Goal: Task Accomplishment & Management: Use online tool/utility

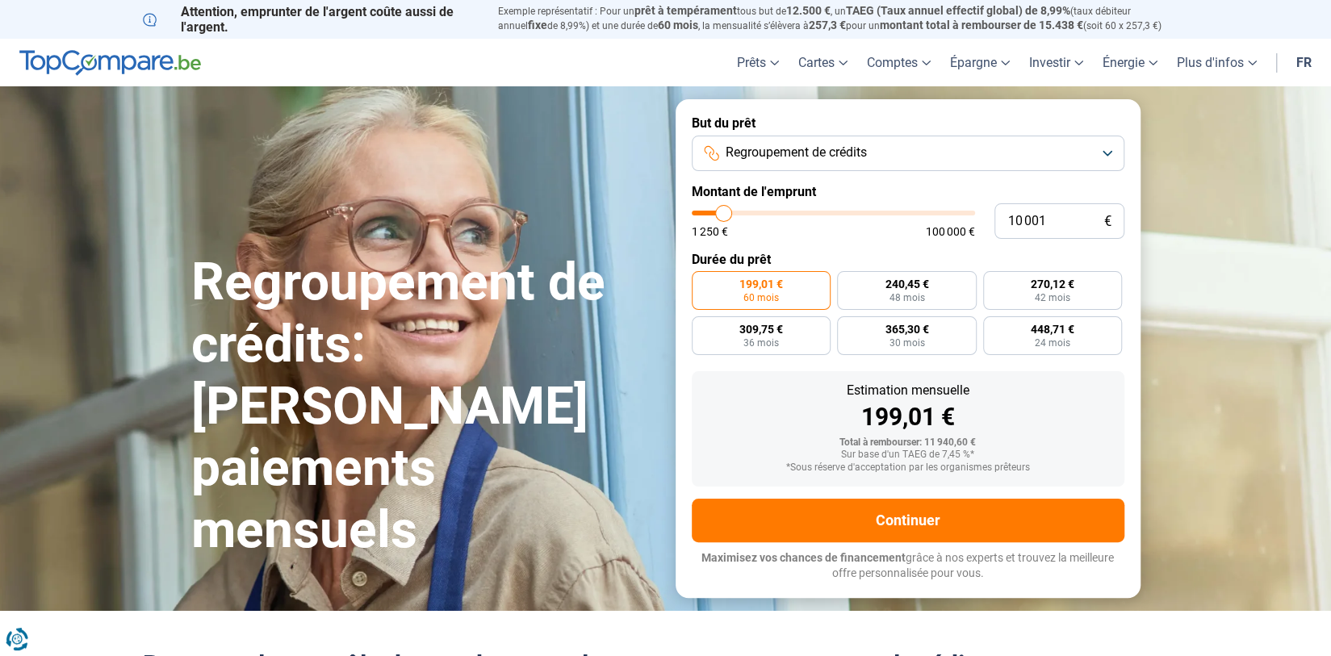
type input "11 500"
type input "11500"
type input "16 250"
type input "16250"
type input "24 500"
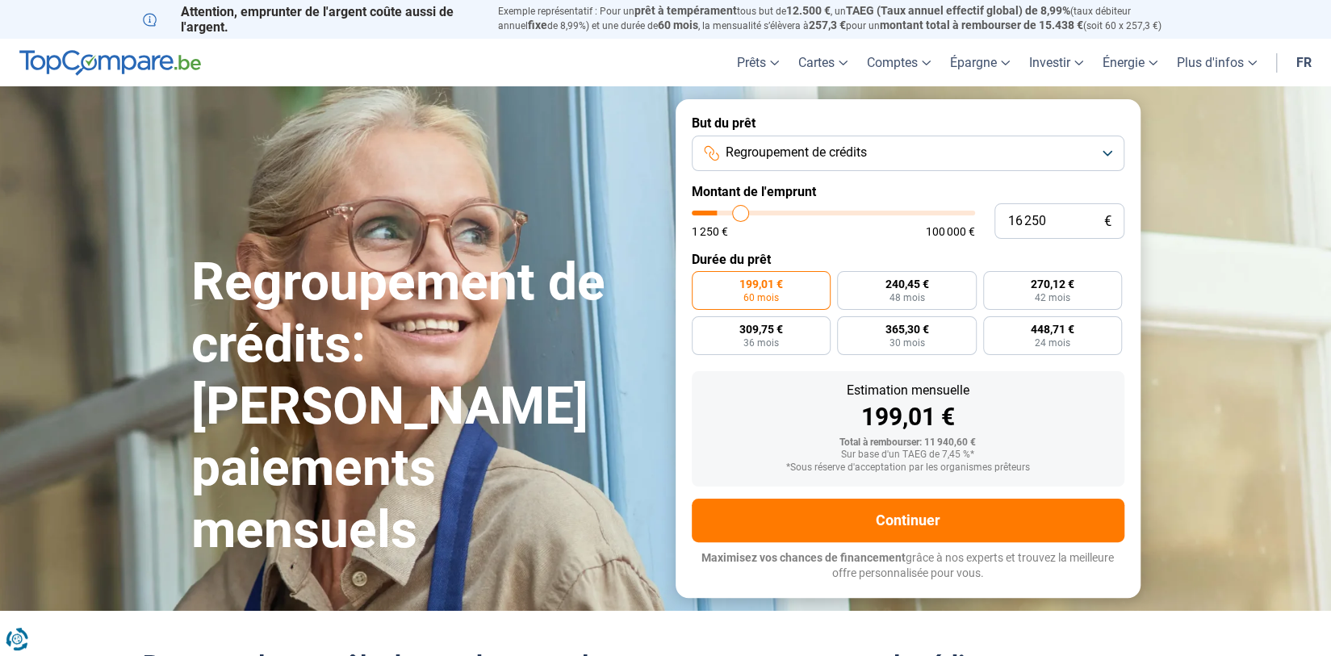
type input "24500"
type input "32 750"
type input "32750"
type input "40 000"
type input "40000"
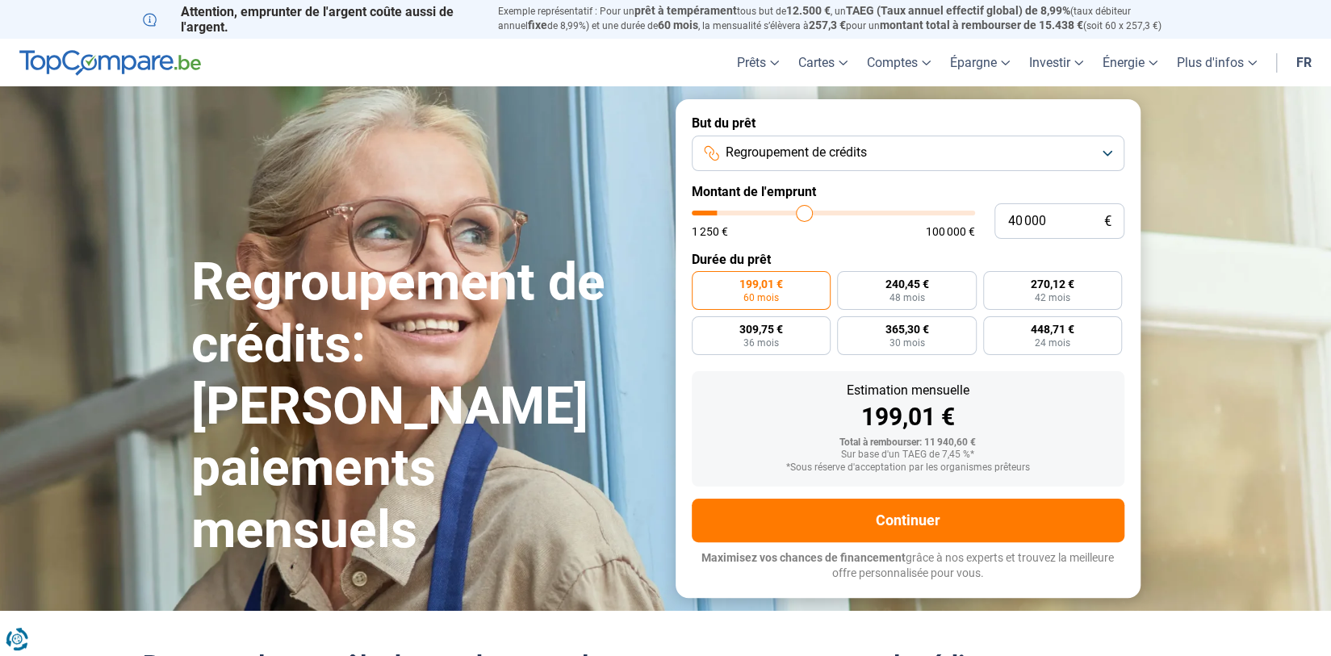
type input "46 000"
type input "46000"
type input "50 250"
type input "50250"
type input "53 000"
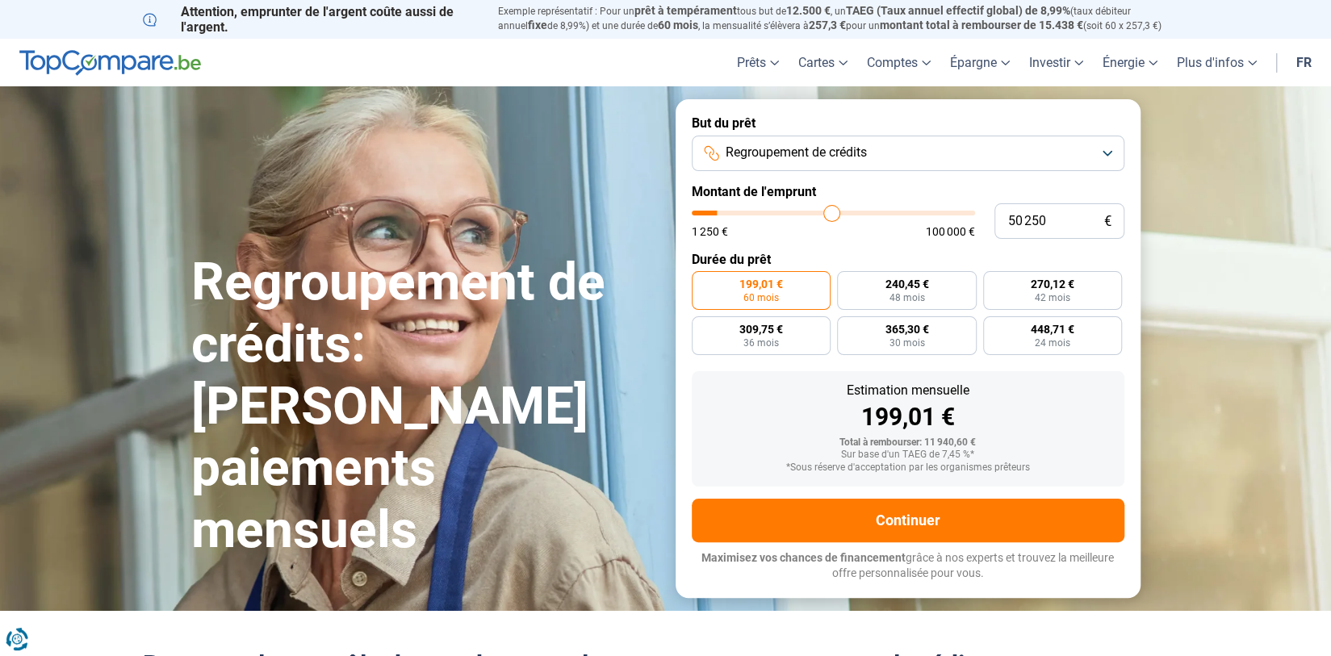
type input "53000"
type input "55 750"
type input "55750"
type input "58 500"
type input "58500"
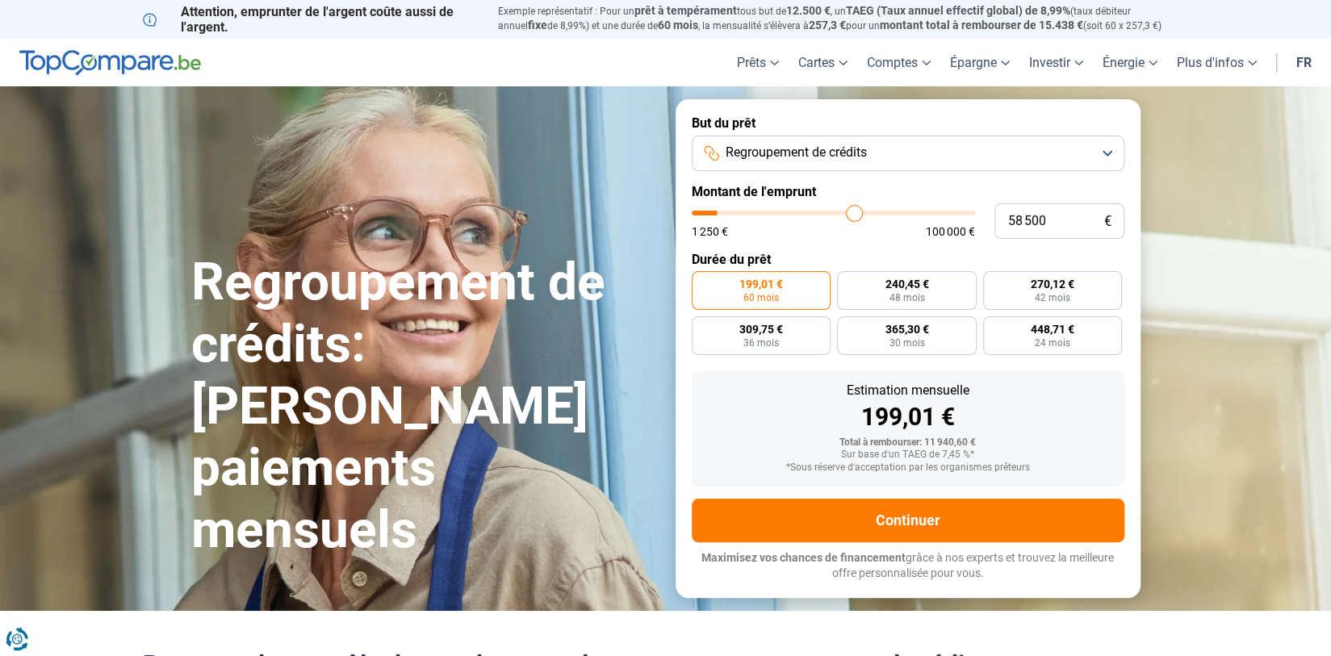
type input "61 500"
type input "61500"
type input "64 500"
type input "64500"
type input "67 250"
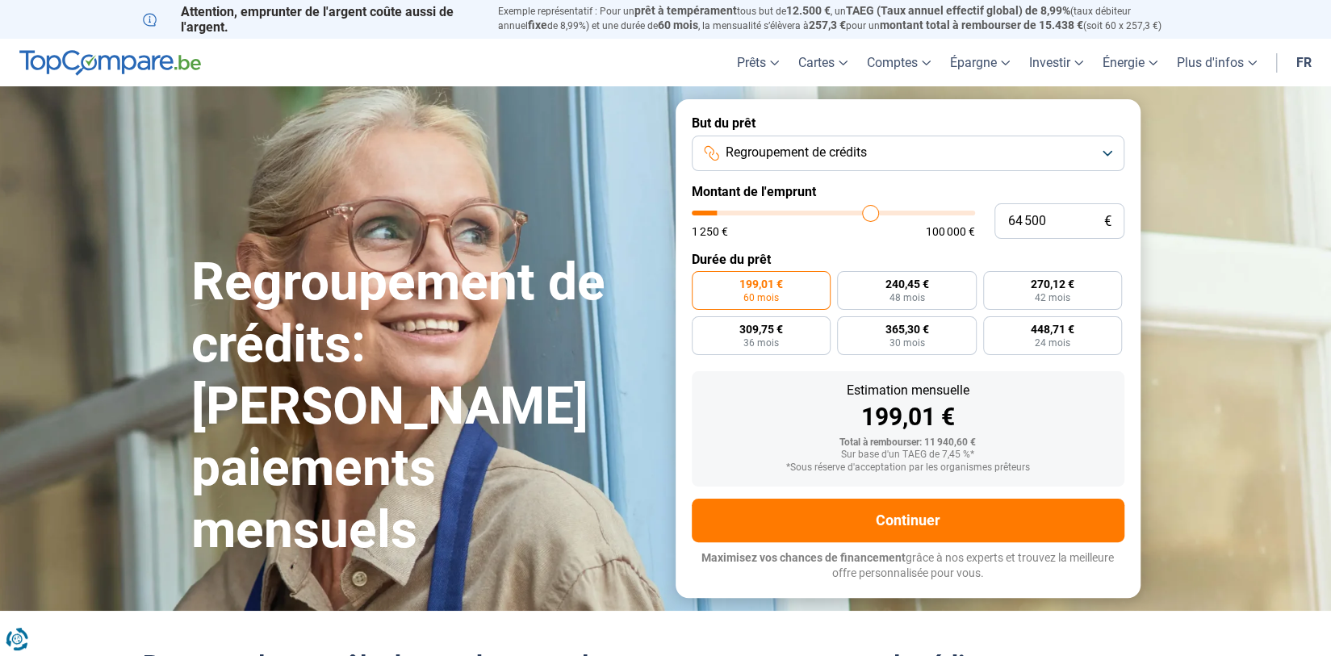
type input "67250"
type input "69 750"
type input "69750"
type input "71 000"
type input "71000"
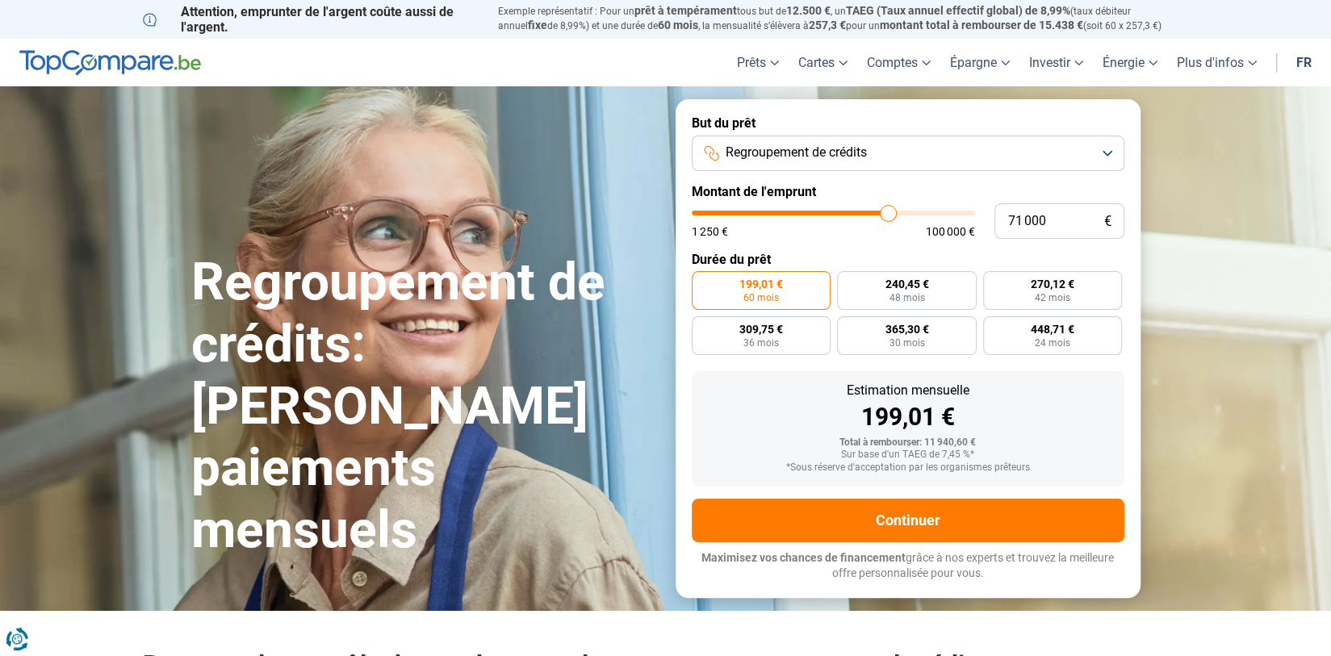
type input "72 000"
type input "72000"
type input "72 750"
type input "72750"
type input "73 500"
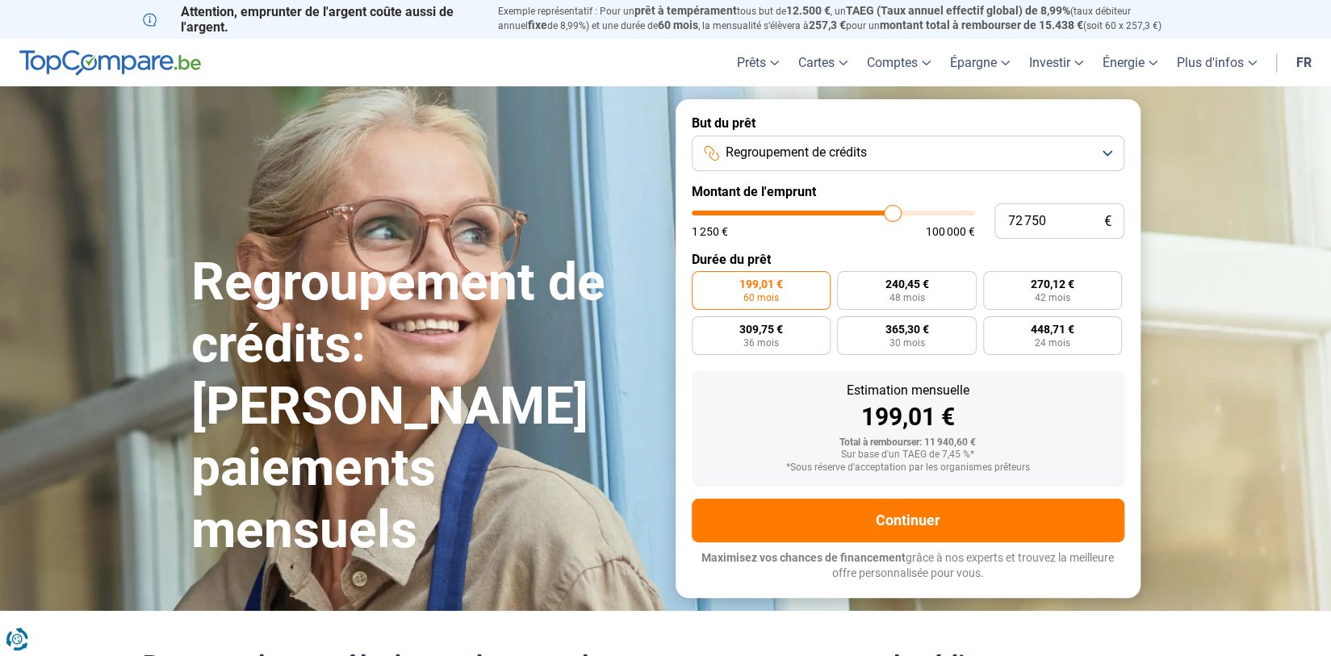
type input "73500"
type input "75 000"
type input "75000"
type input "77 000"
type input "77000"
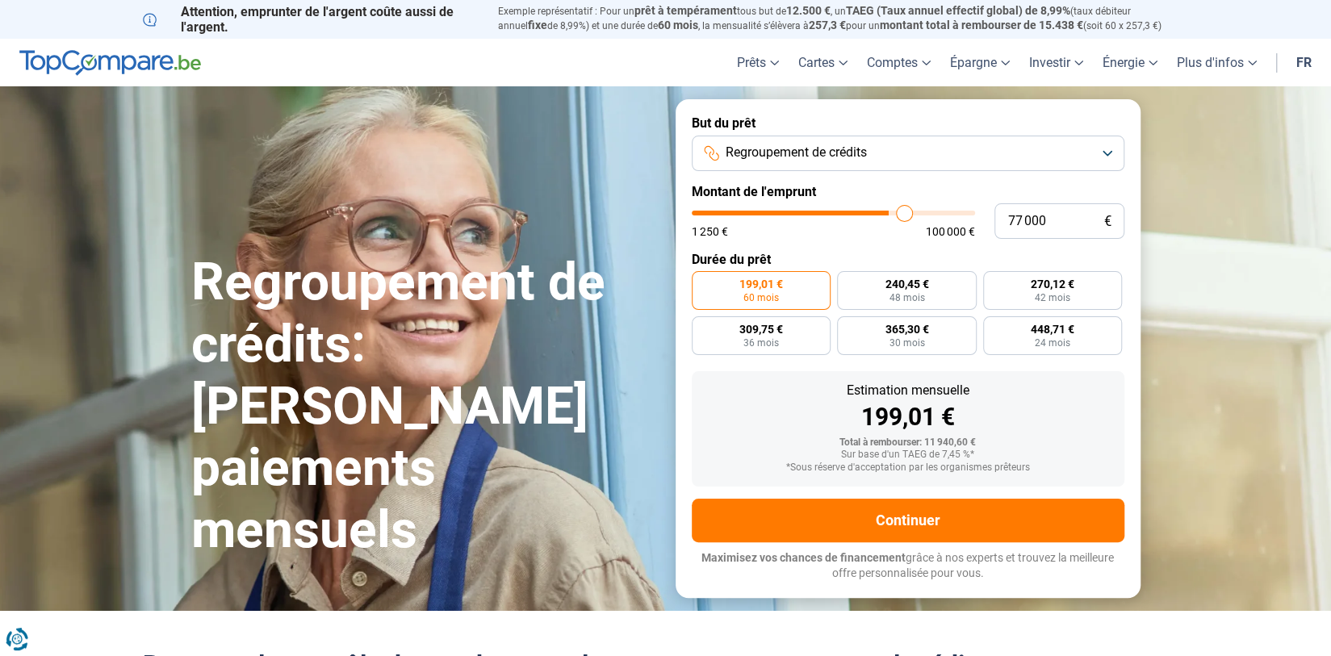
type input "79 000"
type input "79000"
type input "81 000"
type input "81000"
type input "83 250"
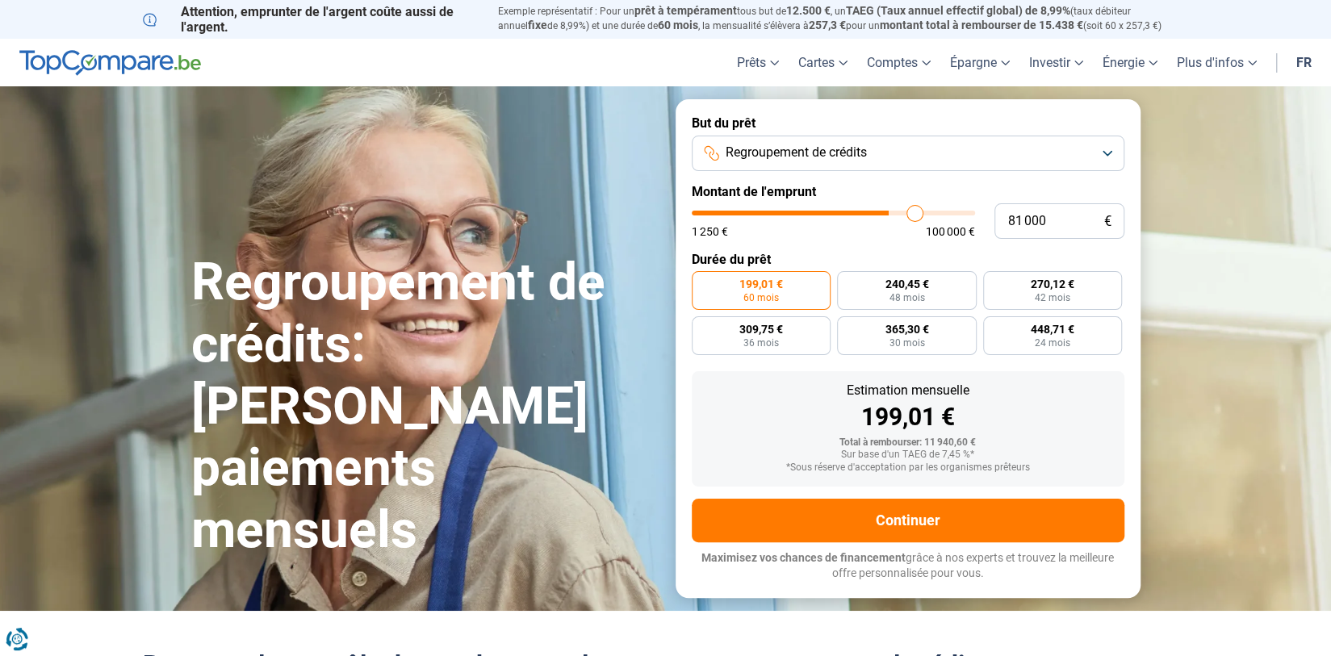
type input "83250"
type input "85 000"
type input "85000"
type input "86 250"
type input "86250"
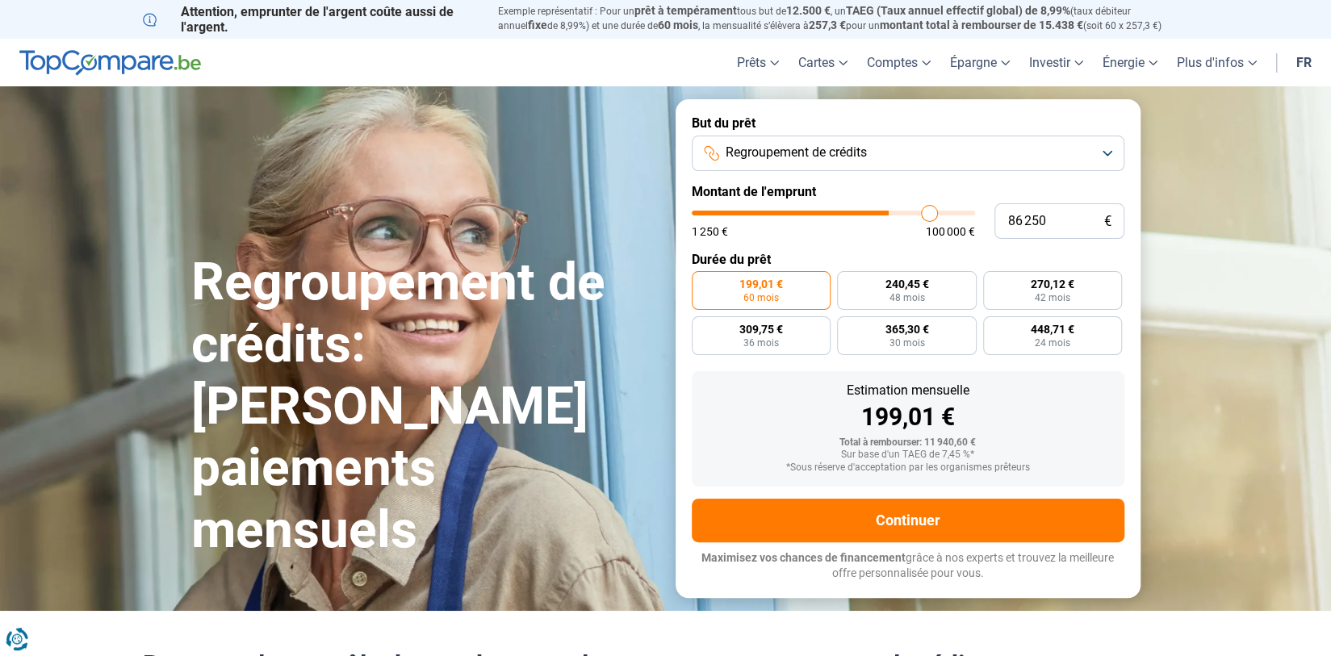
type input "86 500"
type input "86500"
type input "86 750"
type input "86750"
type input "87 000"
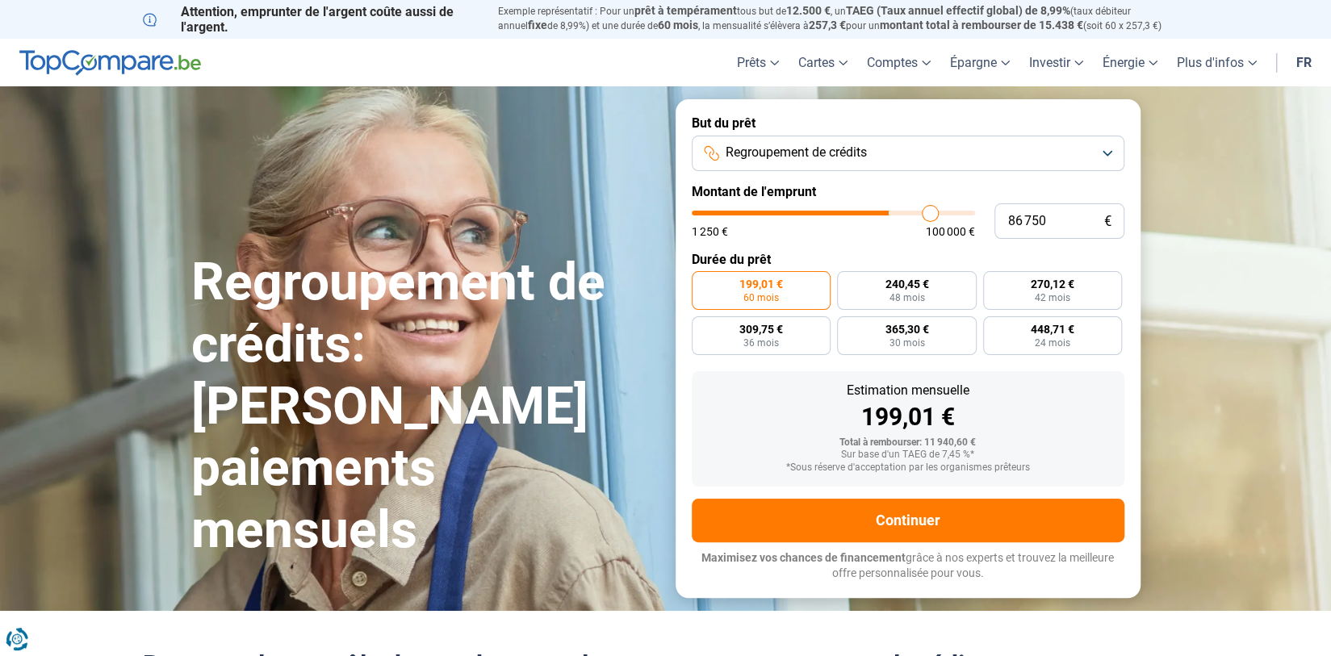
type input "87000"
type input "88 750"
type input "88750"
type input "90 250"
type input "90250"
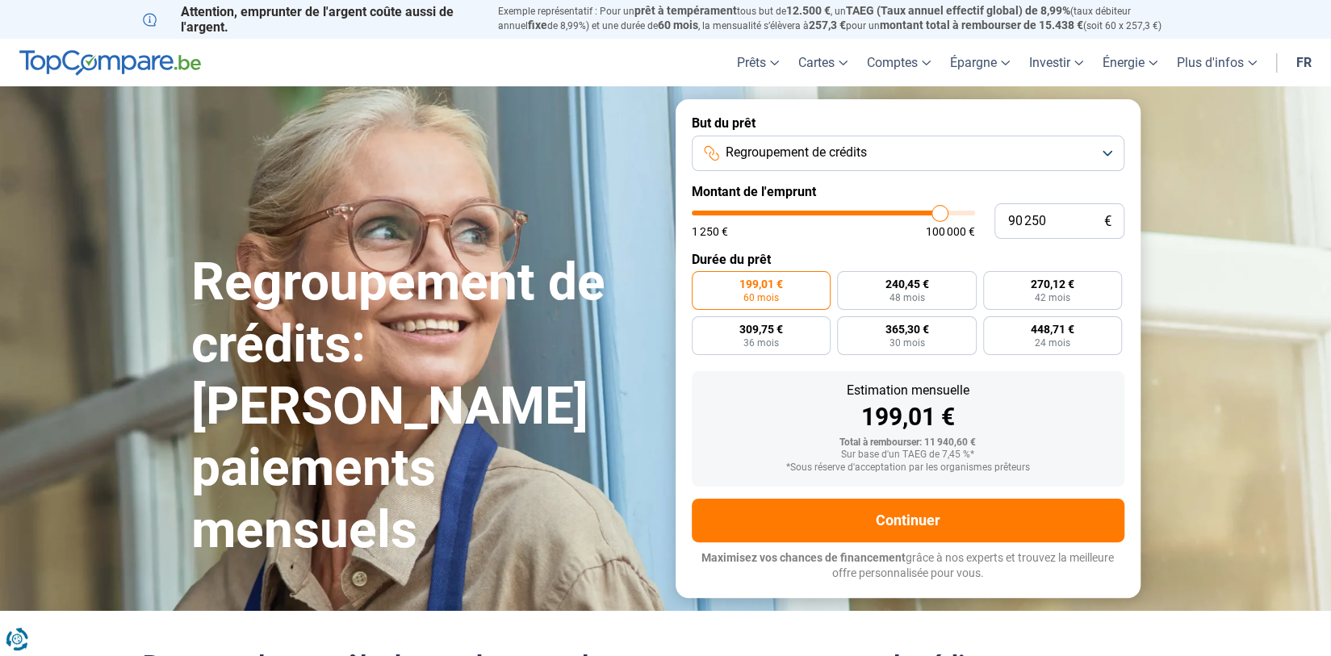
type input "91 250"
type input "91250"
type input "92 000"
type input "92000"
type input "92 250"
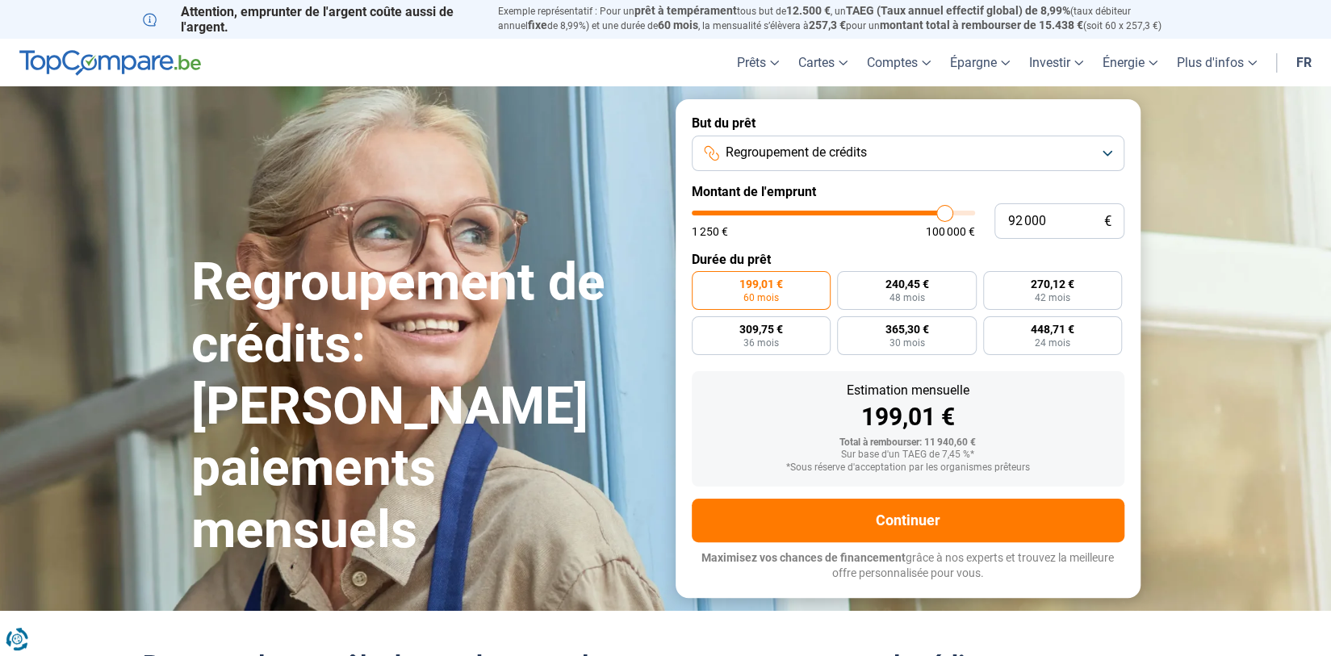
type input "92250"
type input "93 000"
type input "93000"
type input "94 000"
type input "94000"
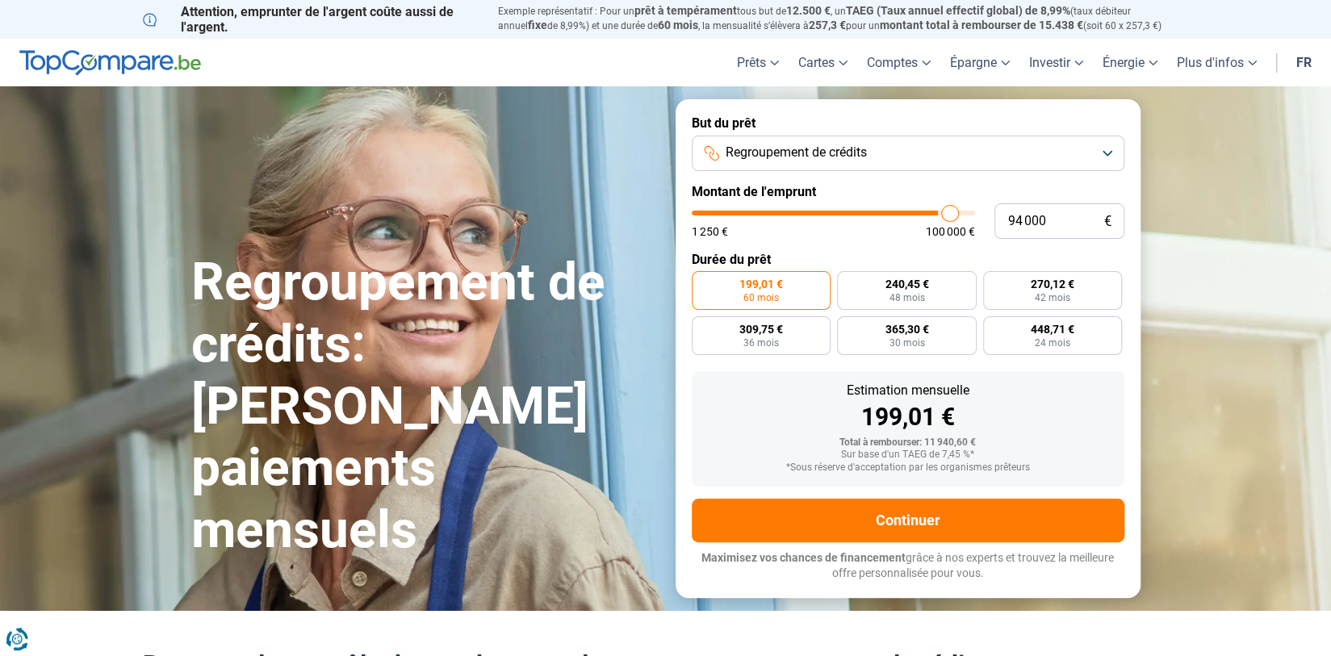
type input "94 250"
type input "94250"
type input "93 250"
type input "93250"
type input "92 750"
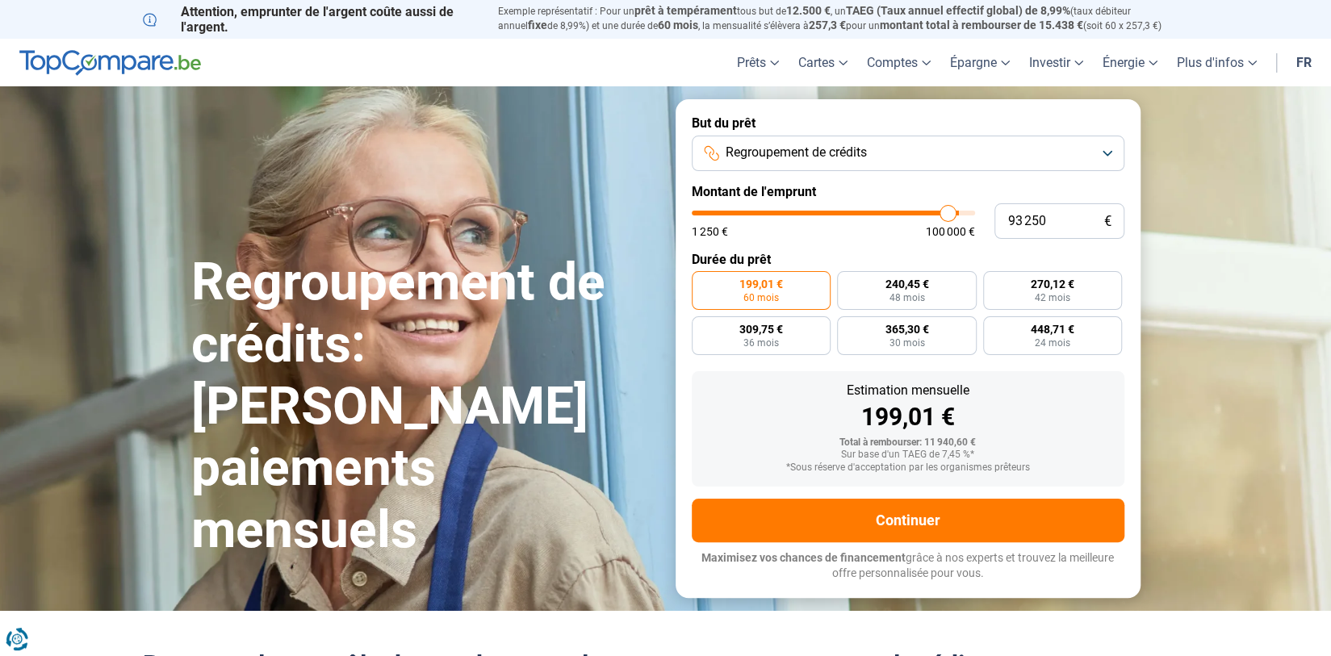
type input "92750"
type input "92 500"
type input "92500"
type input "92 000"
type input "92000"
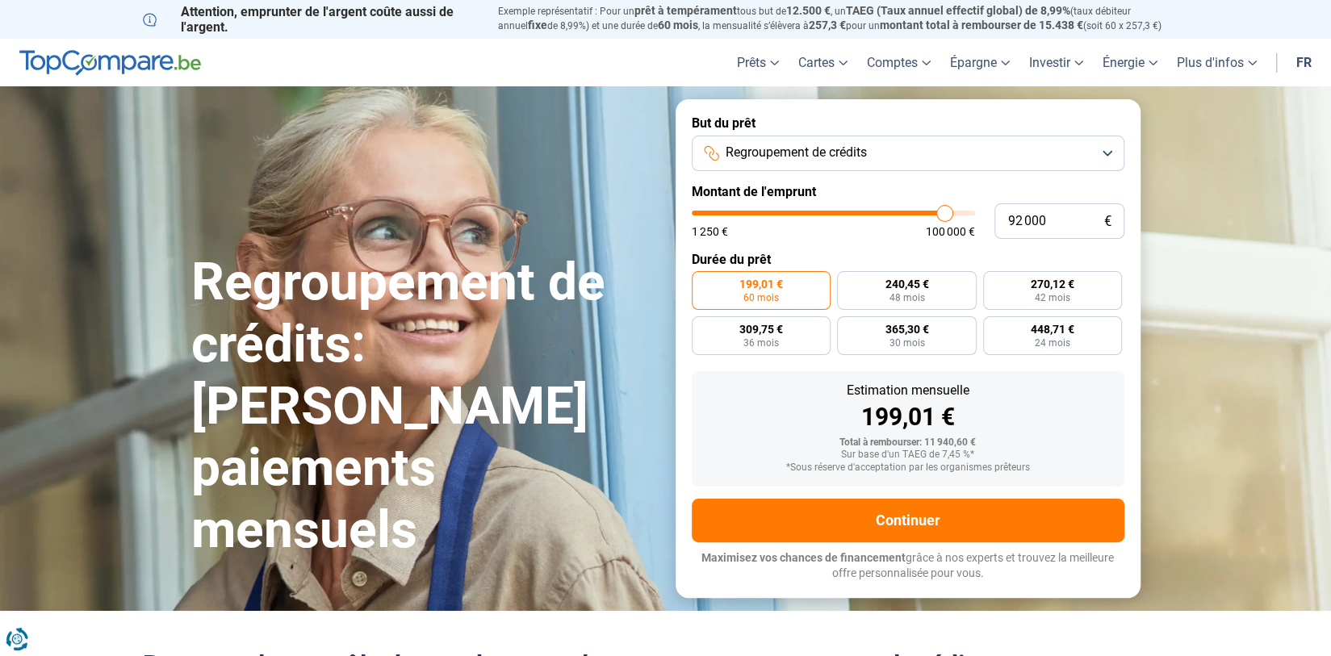
type input "91 750"
type input "91750"
type input "91 500"
type input "91500"
type input "91 000"
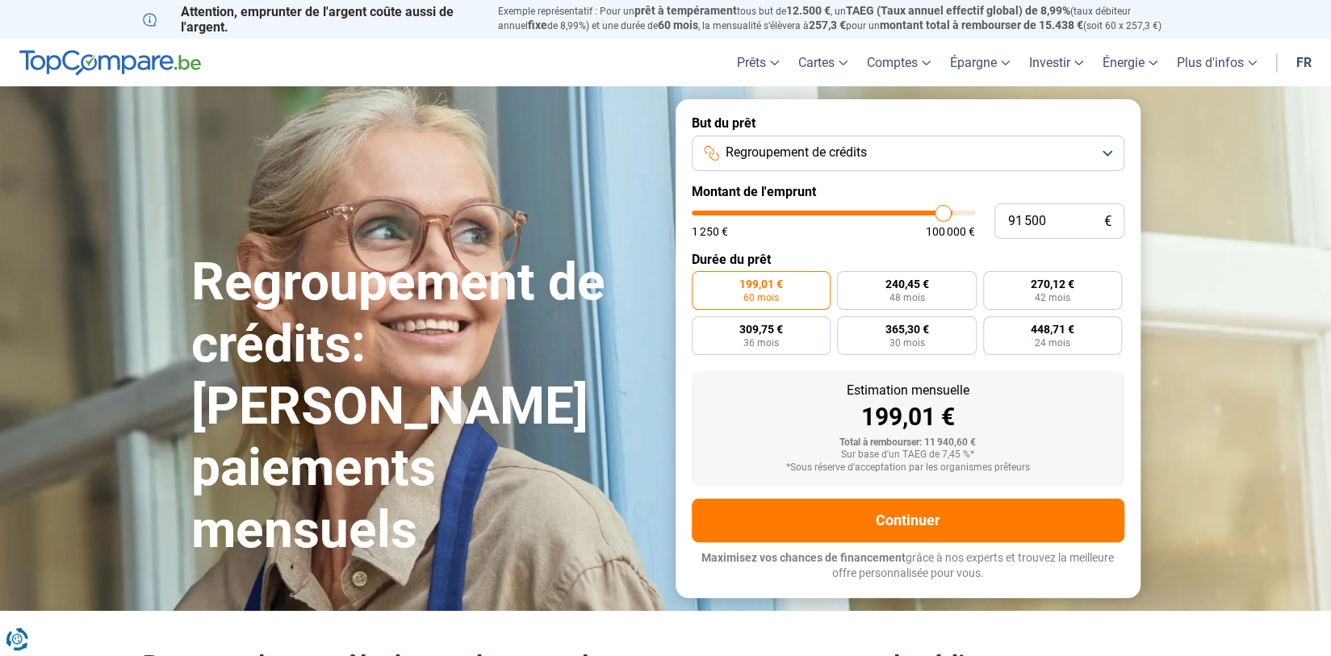
type input "91000"
type input "90 750"
type input "90750"
type input "90 000"
type input "90000"
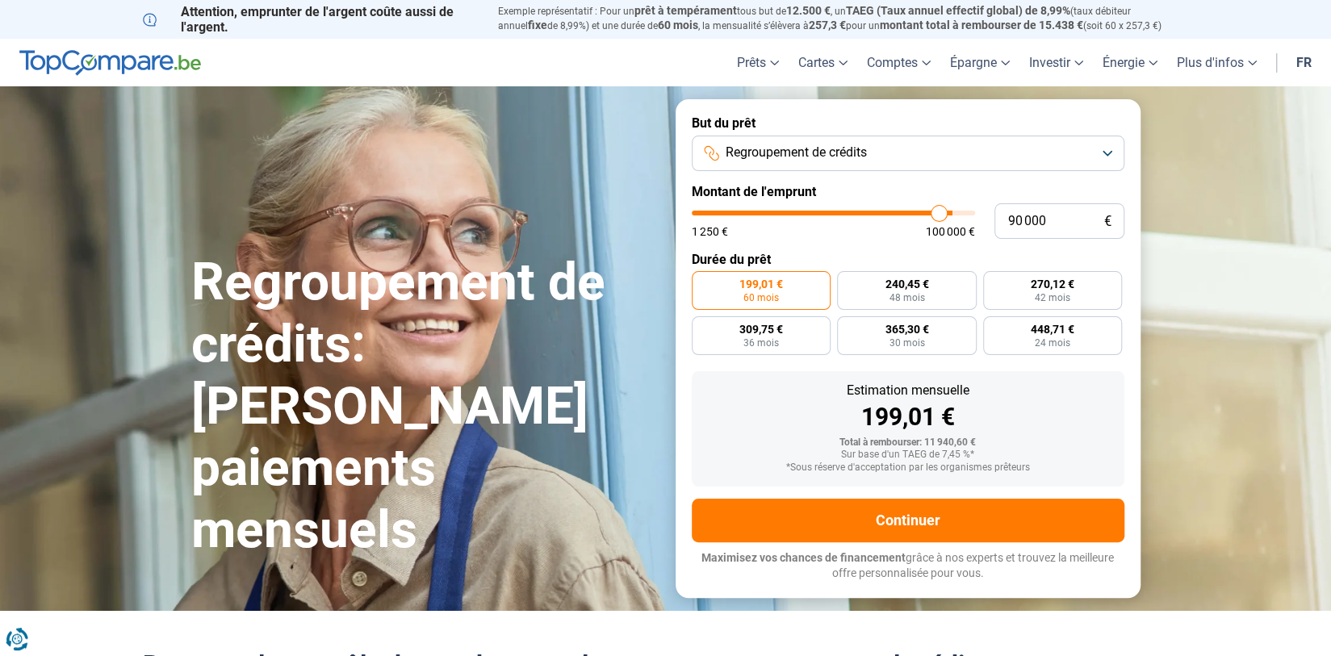
type input "89 750"
type input "89750"
type input "90 000"
drag, startPoint x: 721, startPoint y: 216, endPoint x: 938, endPoint y: 237, distance: 218.2
type input "90000"
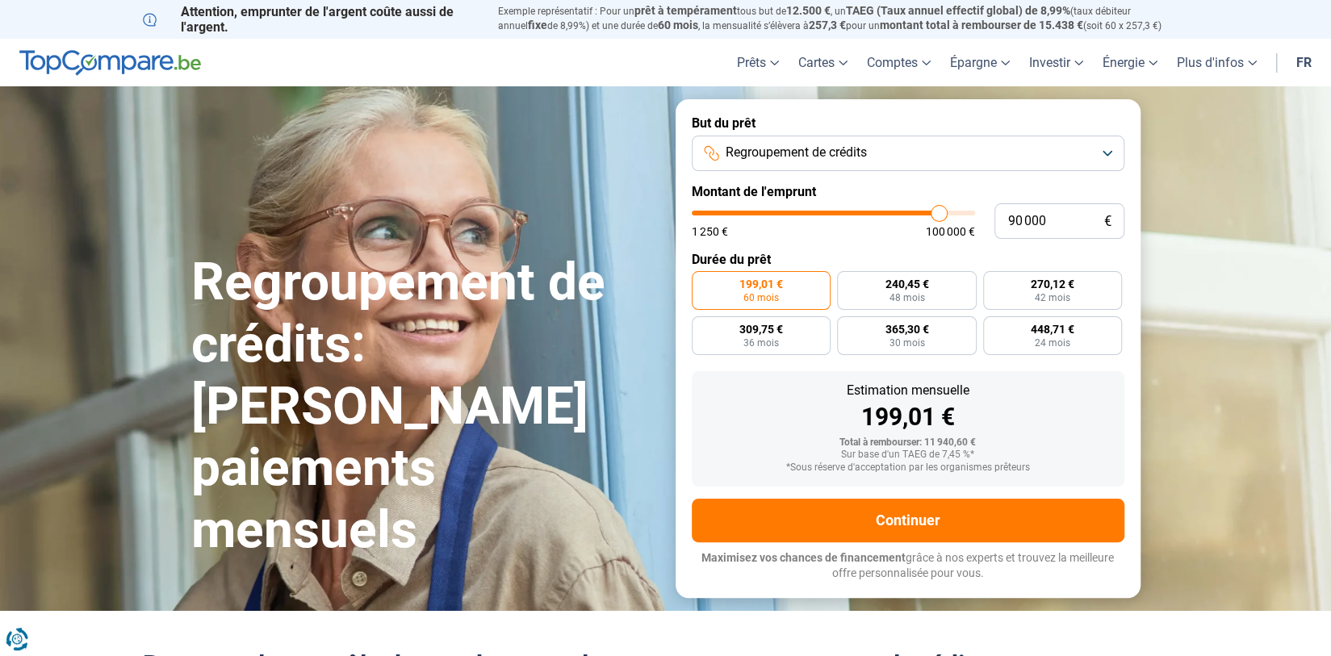
click at [938, 216] on input "range" at bounding box center [833, 213] width 283 height 5
radio input "false"
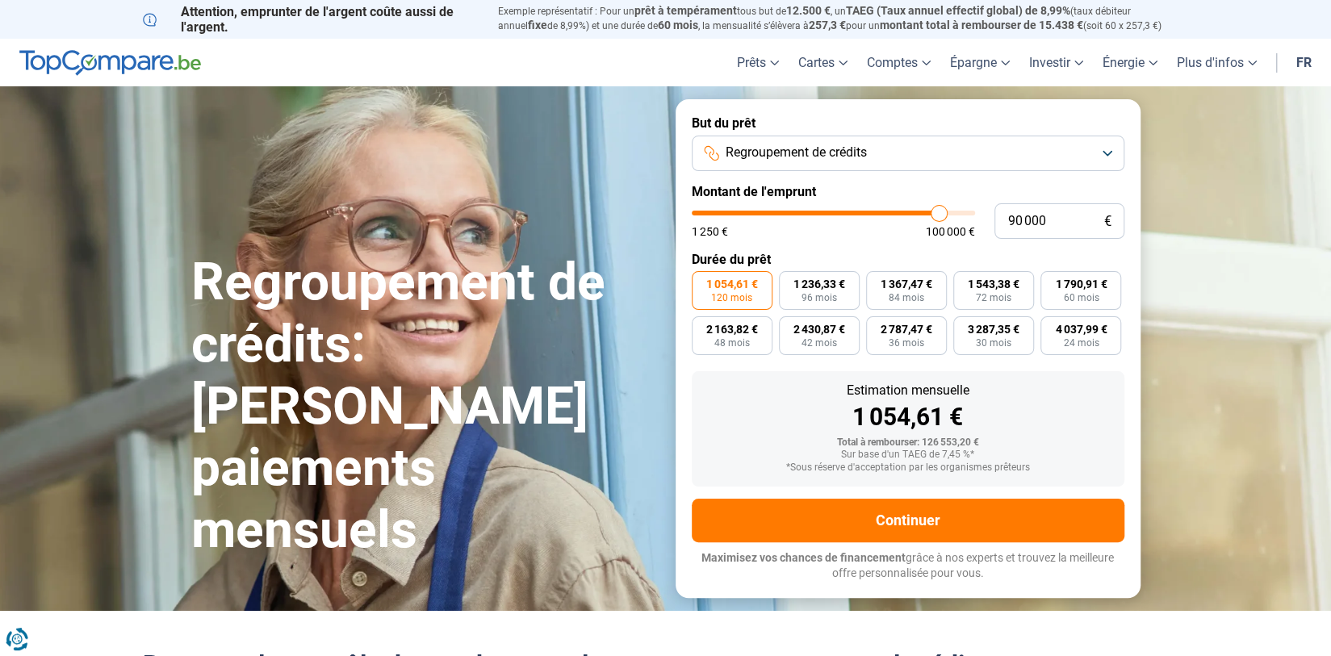
click at [743, 269] on form "But du prêt Regroupement de crédits Montant de l'emprunt 90 000 € 1 250 € 100 0…" at bounding box center [908, 348] width 465 height 498
click at [737, 282] on span "1 054,61 €" at bounding box center [733, 284] width 52 height 11
click at [702, 282] on input "1 054,61 € 120 mois" at bounding box center [697, 276] width 10 height 10
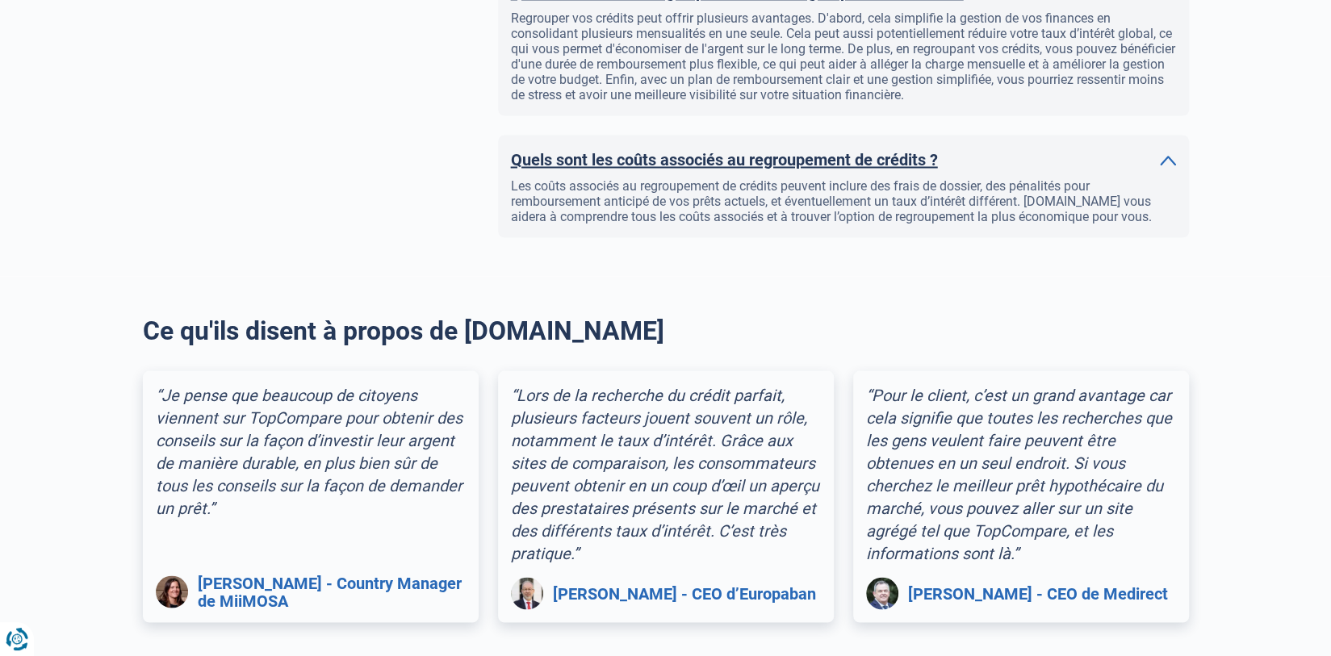
scroll to position [1938, 0]
